Goal: Task Accomplishment & Management: Manage account settings

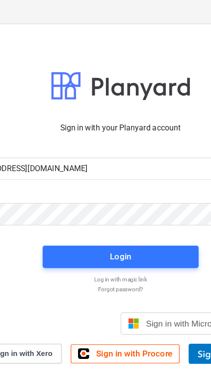
type input "[EMAIL_ADDRESS][DOMAIN_NAME]"
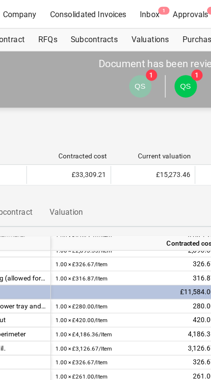
scroll to position [0, 187]
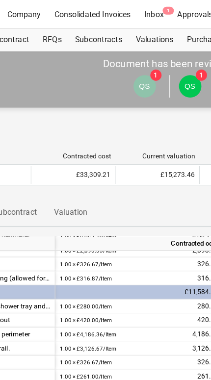
click at [65, 185] on p "Valuation" at bounding box center [61, 185] width 35 height 10
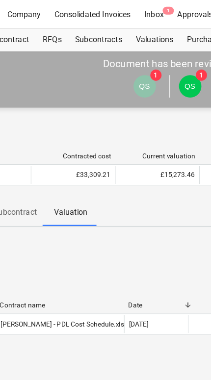
click at [133, 7] on div "Inbox 1" at bounding box center [134, 12] width 29 height 25
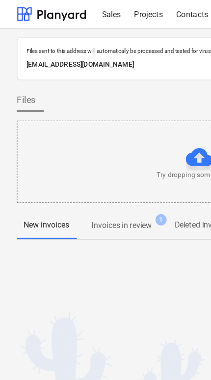
click at [123, 203] on span "Invoices in review 1" at bounding box center [106, 197] width 80 height 18
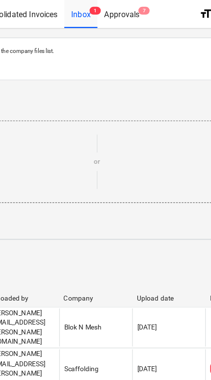
scroll to position [0, 247]
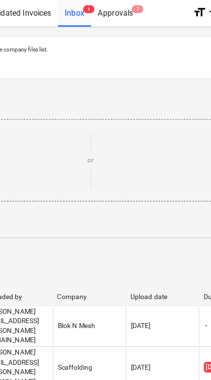
click at [105, 14] on div "Approvals 7" at bounding box center [110, 12] width 43 height 25
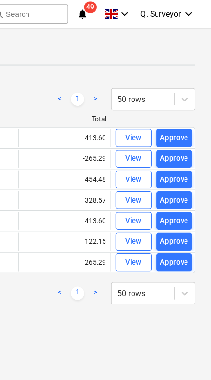
scroll to position [0, 460]
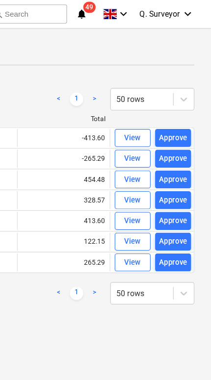
click at [165, 118] on div "Approve" at bounding box center [177, 120] width 25 height 11
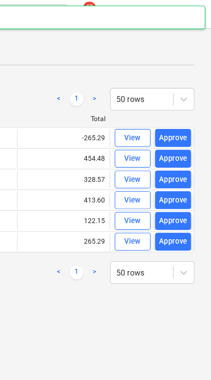
click at [165, 118] on div "Approve" at bounding box center [177, 120] width 25 height 11
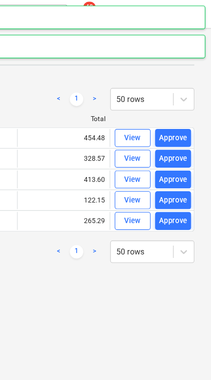
click at [165, 124] on div "Approve" at bounding box center [177, 120] width 25 height 11
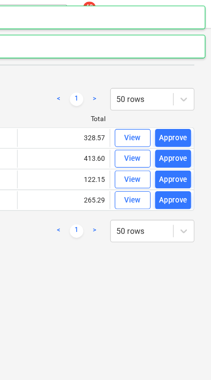
click at [165, 122] on div "Approve" at bounding box center [177, 120] width 25 height 11
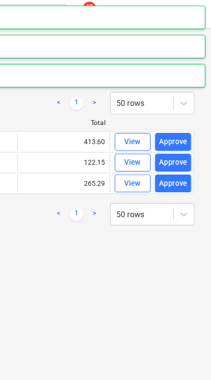
click at [165, 125] on div "Approve" at bounding box center [177, 124] width 25 height 11
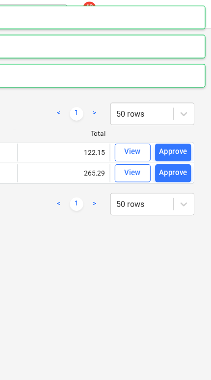
click at [165, 133] on div "Approve" at bounding box center [177, 132] width 25 height 11
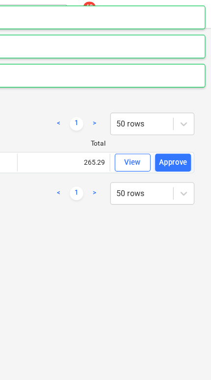
click at [165, 144] on div "Approve" at bounding box center [177, 142] width 25 height 11
